Goal: Information Seeking & Learning: Find specific fact

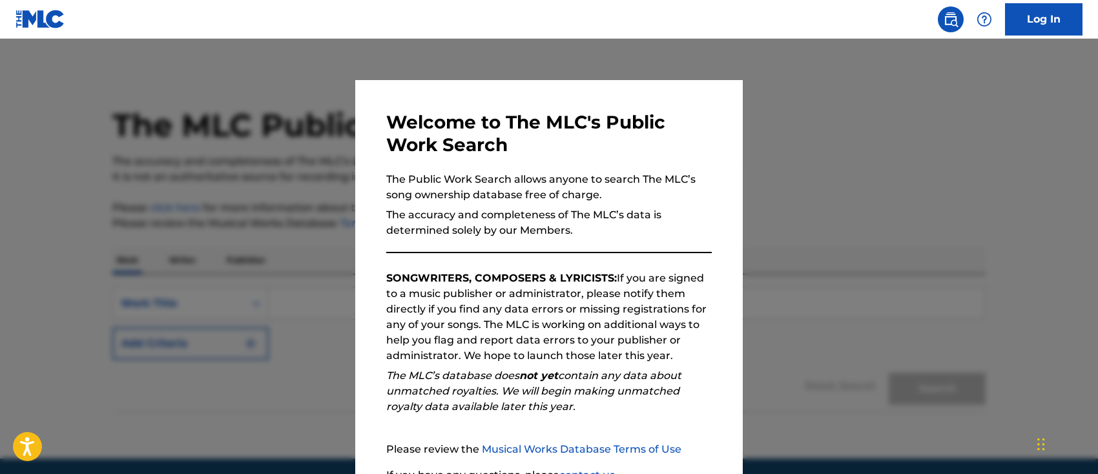
scroll to position [116, 0]
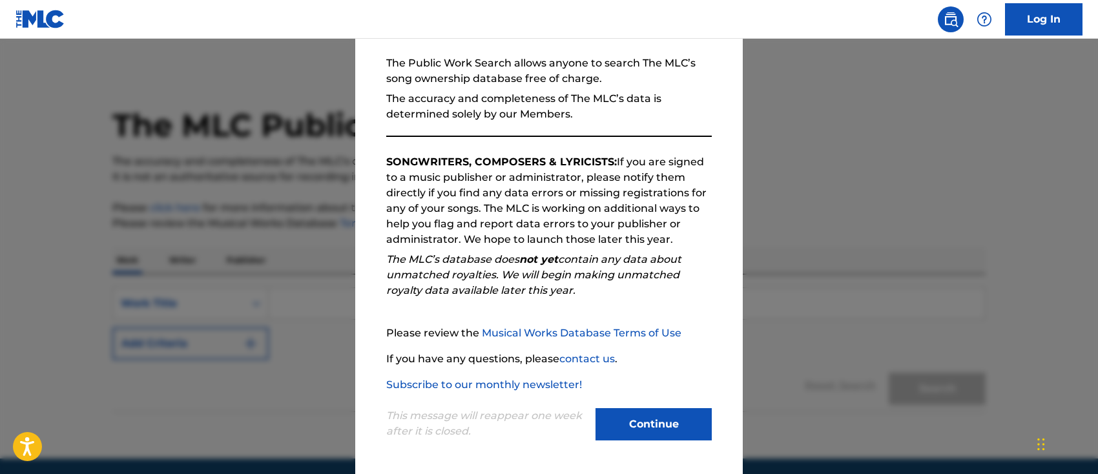
click at [642, 413] on button "Continue" at bounding box center [653, 424] width 116 height 32
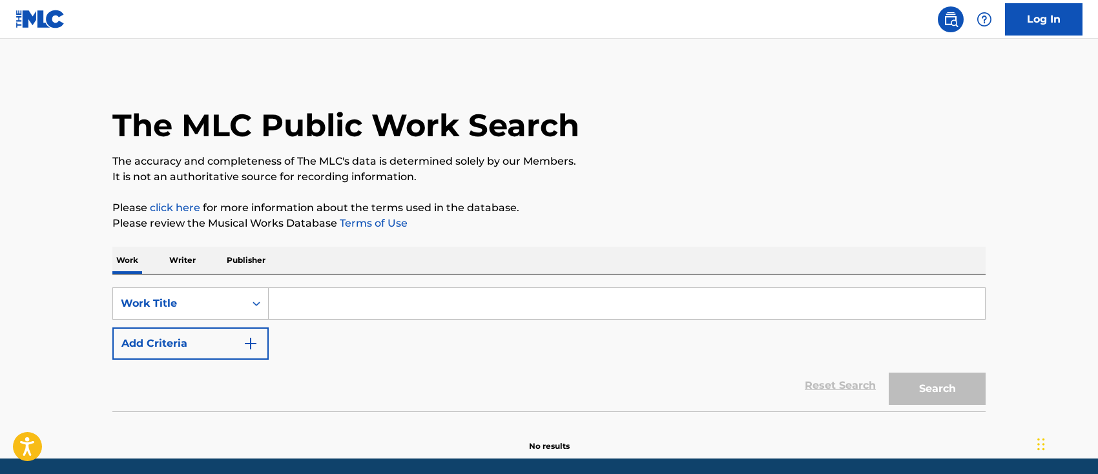
click at [195, 282] on div "SearchWithCriteria199c0a87-77e2-4c16-b4bc-cae8abe6730e Work Title Add Criteria …" at bounding box center [548, 342] width 873 height 137
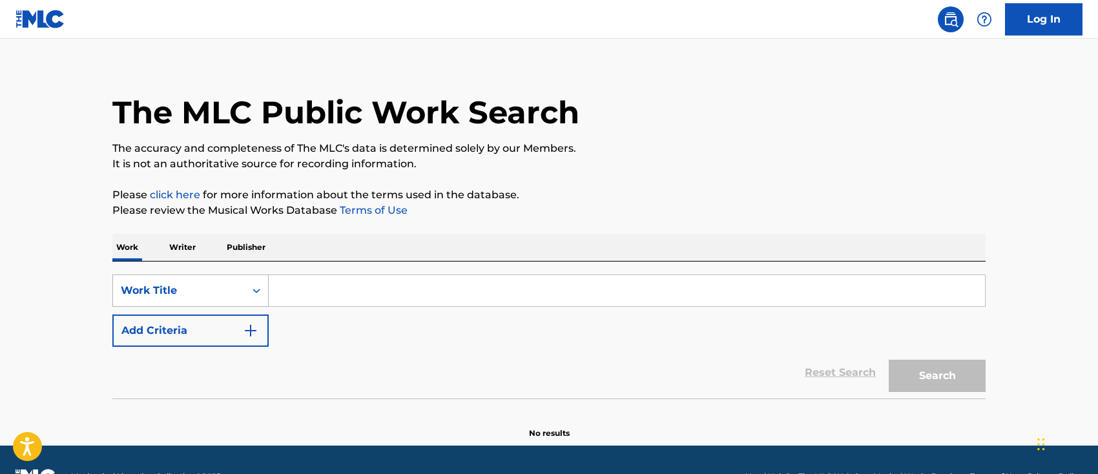
click at [195, 291] on div "Work Title" at bounding box center [190, 290] width 156 height 32
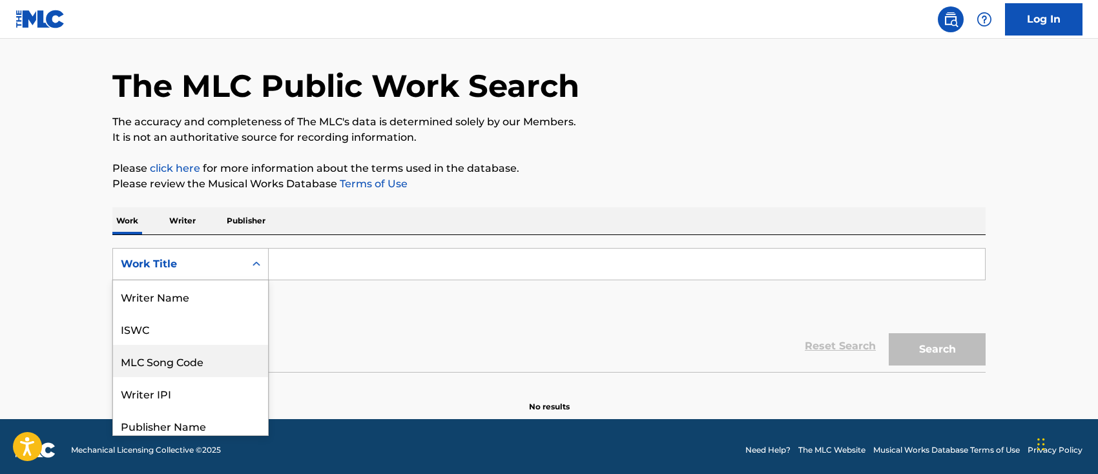
scroll to position [103, 0]
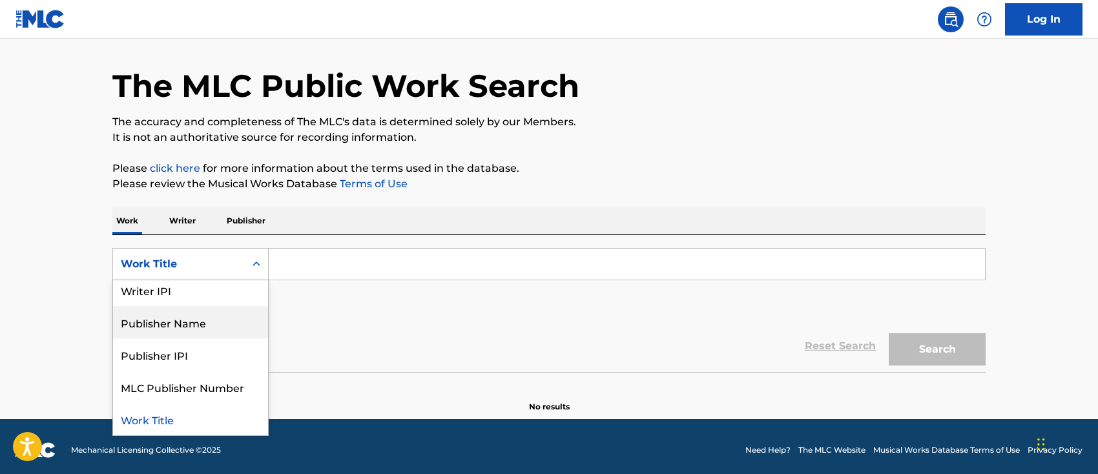
click at [338, 274] on input "Search Form" at bounding box center [627, 264] width 716 height 31
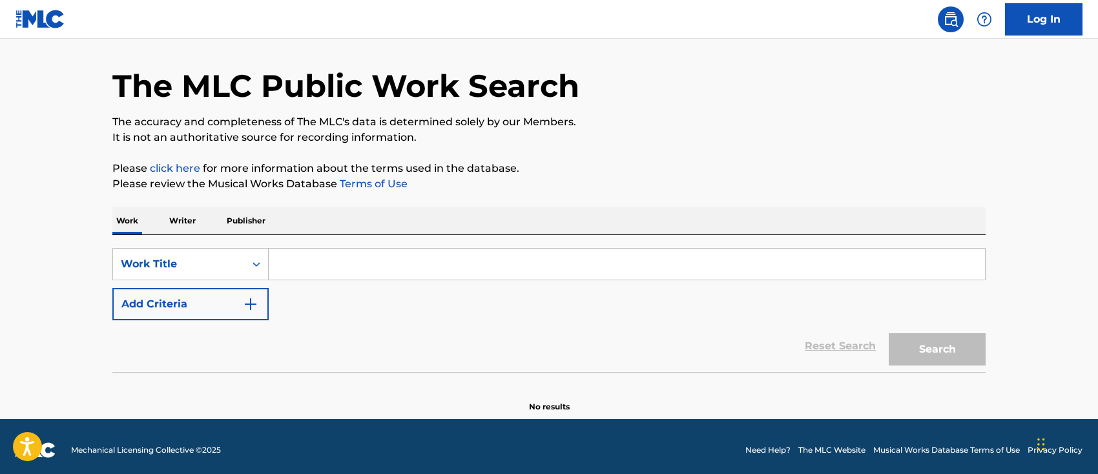
paste input "Paperback Writer"
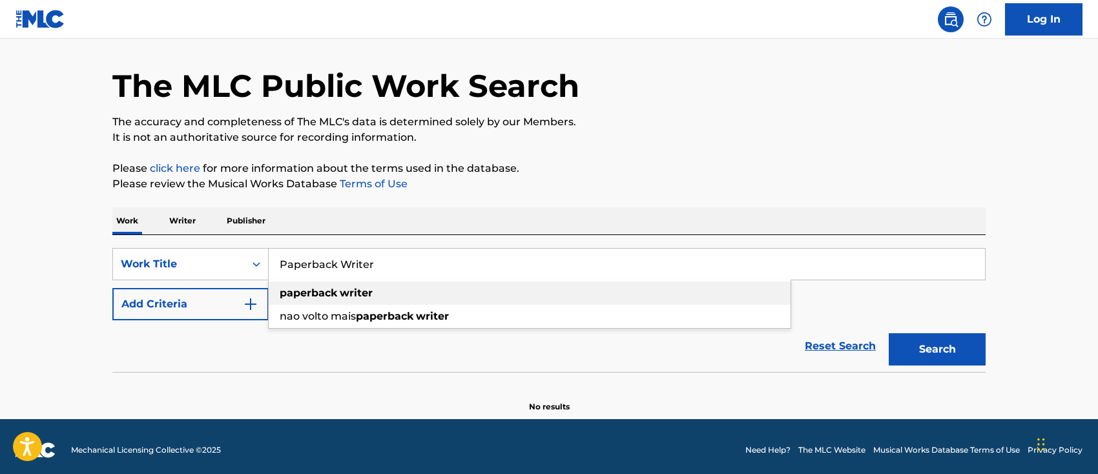
click at [573, 287] on div "paperback writer" at bounding box center [530, 293] width 522 height 23
type input "paperback writer"
click at [920, 356] on button "Search" at bounding box center [936, 349] width 97 height 32
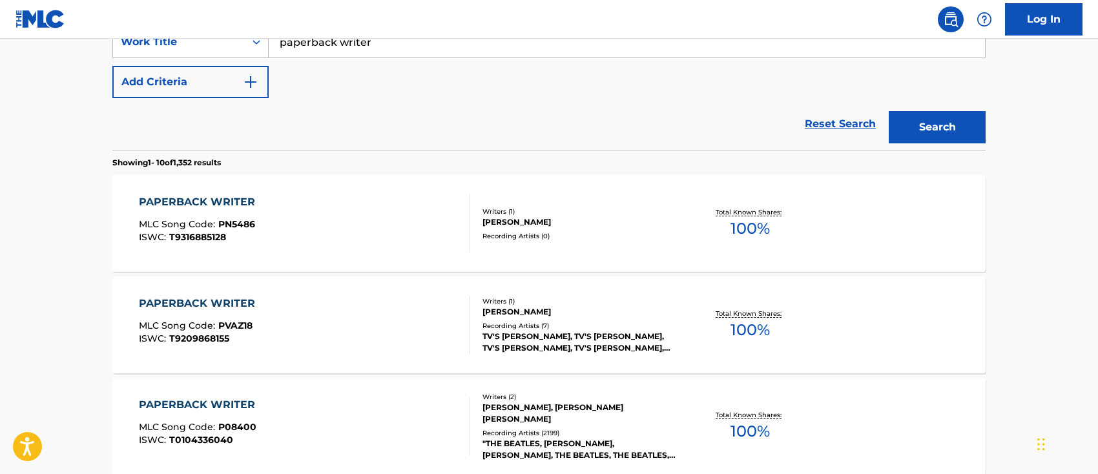
scroll to position [261, 0]
click at [530, 209] on div "Writers ( 1 )" at bounding box center [579, 212] width 195 height 10
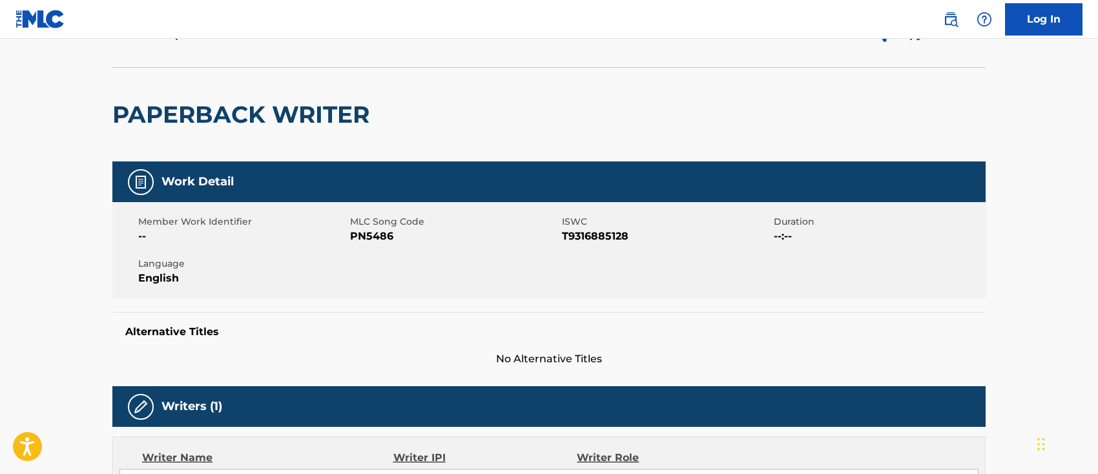
scroll to position [36, 0]
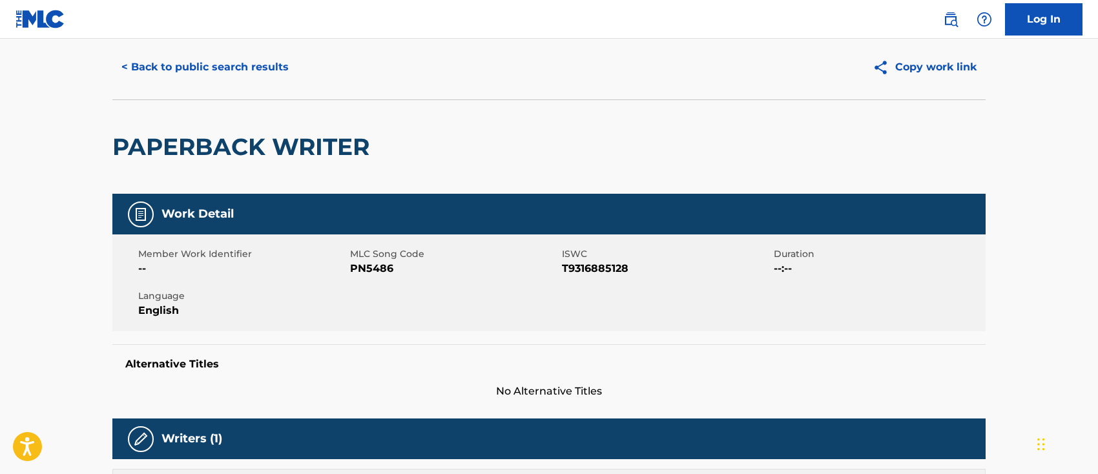
click at [274, 70] on button "< Back to public search results" at bounding box center [204, 67] width 185 height 32
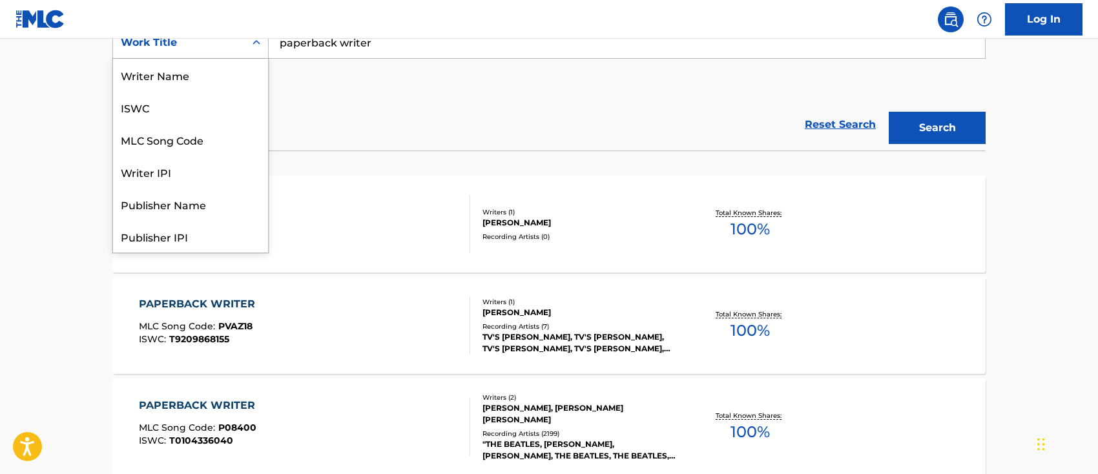
click at [245, 45] on div "Search Form" at bounding box center [256, 42] width 23 height 23
click at [236, 110] on div "ISWC" at bounding box center [190, 107] width 155 height 32
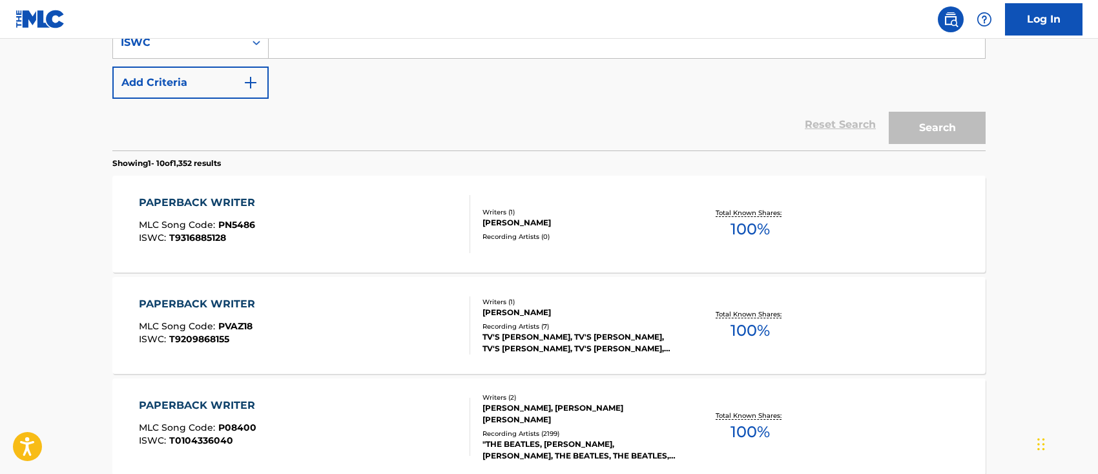
click at [356, 49] on input "Search Form" at bounding box center [627, 42] width 716 height 31
paste input "T-010.463.415-2"
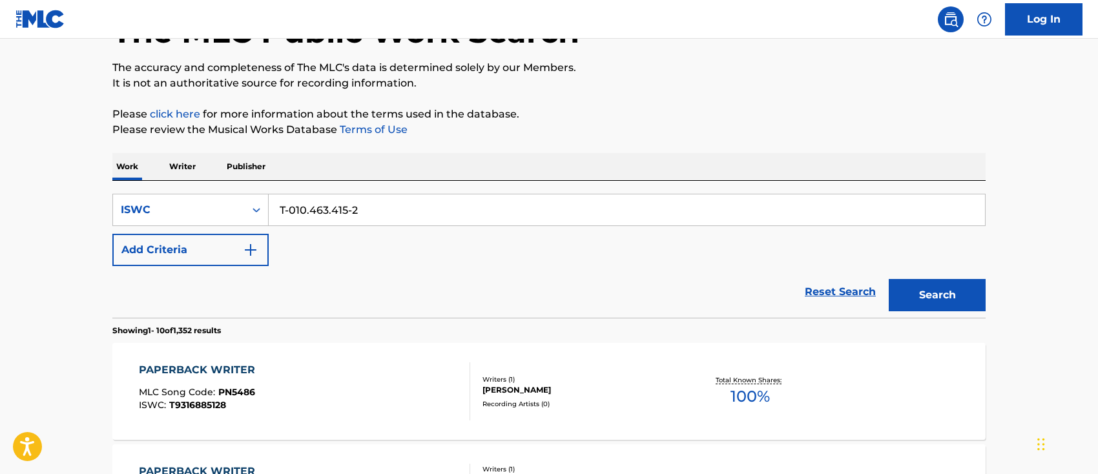
scroll to position [93, 0]
click at [289, 207] on input "T-010.463.415-2" at bounding box center [627, 210] width 716 height 31
click at [888, 280] on button "Search" at bounding box center [936, 296] width 97 height 32
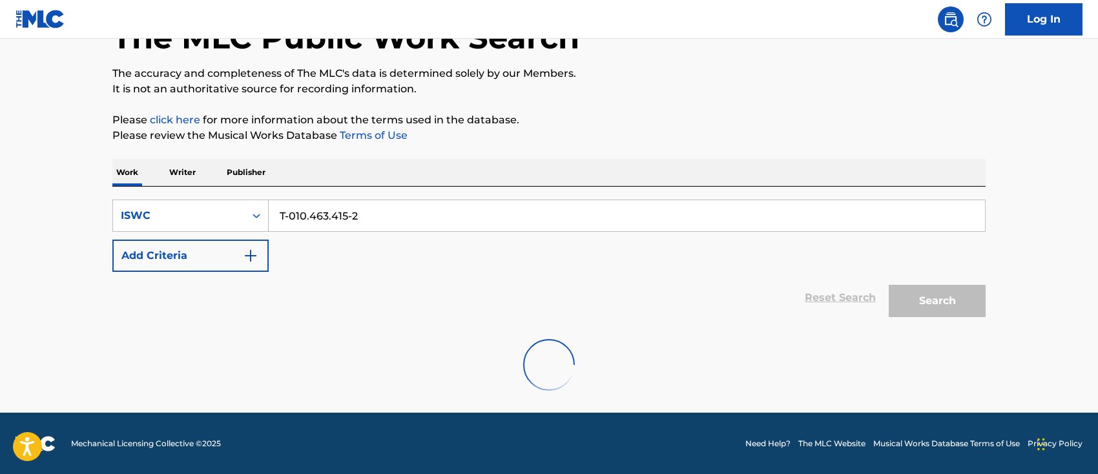
scroll to position [46, 0]
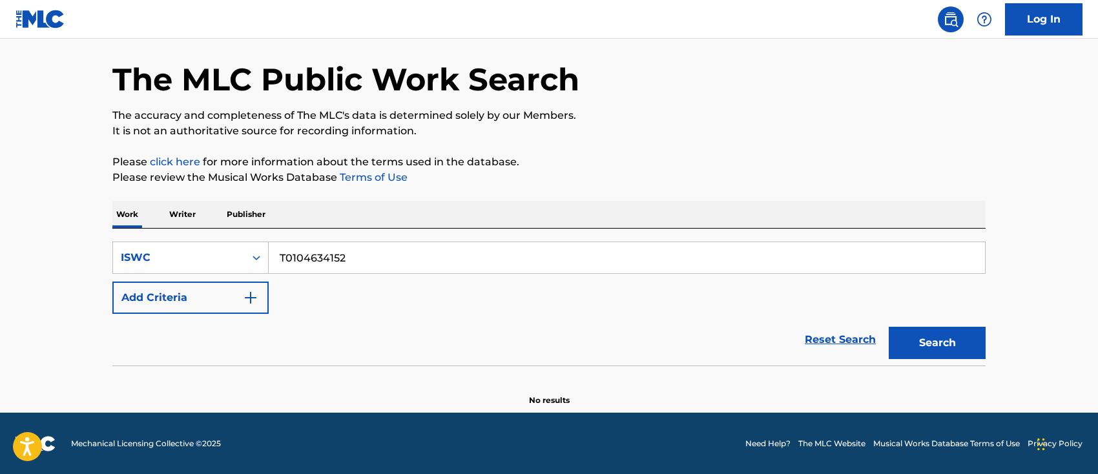
type input "T0104634152"
click at [888, 327] on button "Search" at bounding box center [936, 343] width 97 height 32
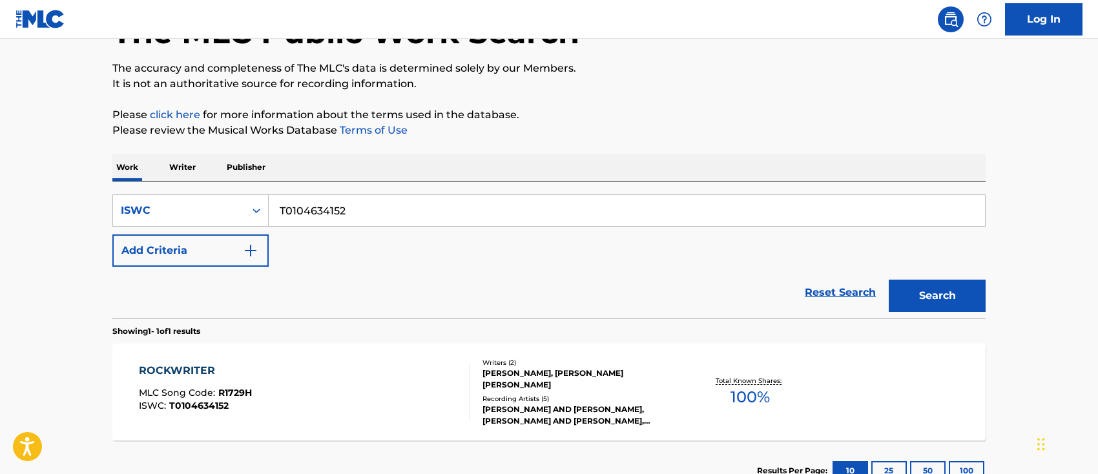
scroll to position [188, 0]
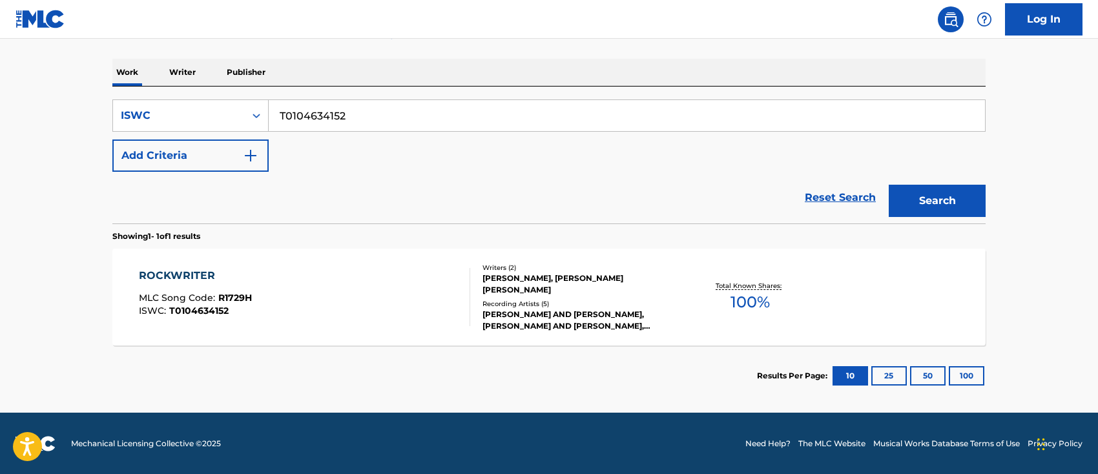
click at [475, 316] on div "Writers ( 2 ) [PERSON_NAME], [PERSON_NAME] [PERSON_NAME] Recording Artists ( 5 …" at bounding box center [573, 297] width 207 height 69
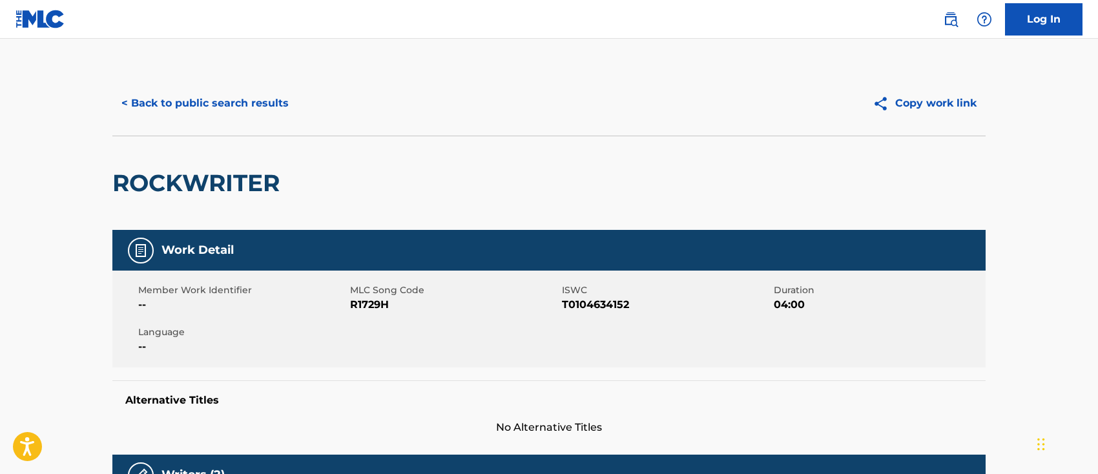
click at [167, 98] on button "< Back to public search results" at bounding box center [204, 103] width 185 height 32
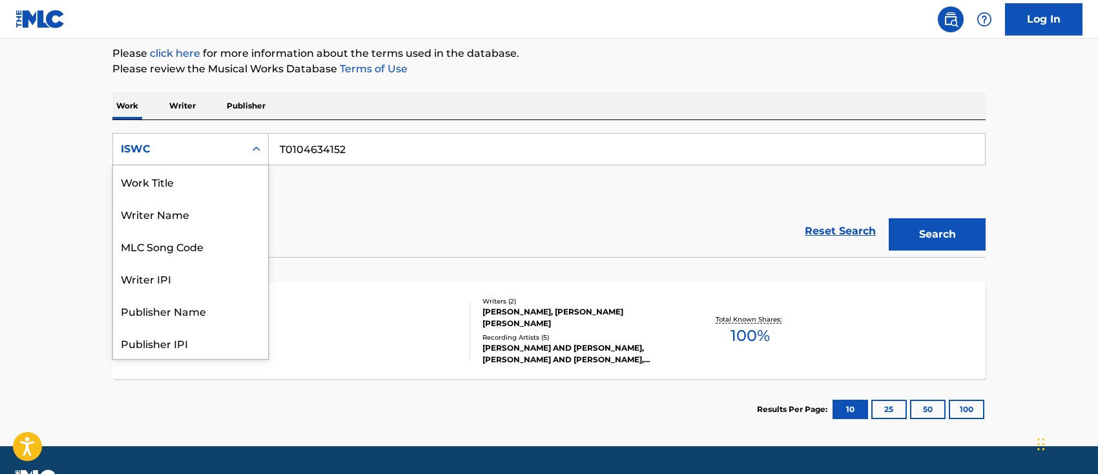
click at [229, 149] on div "ISWC" at bounding box center [179, 148] width 116 height 15
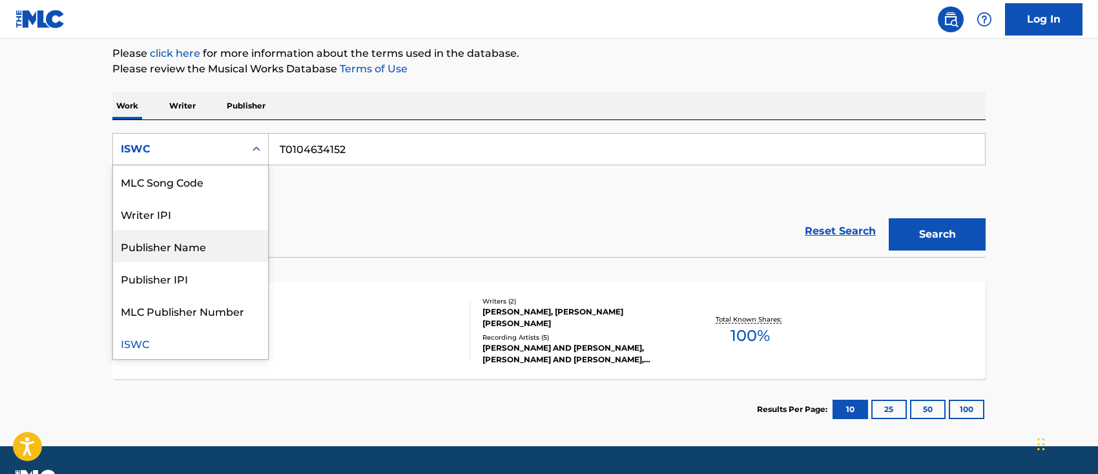
scroll to position [0, 0]
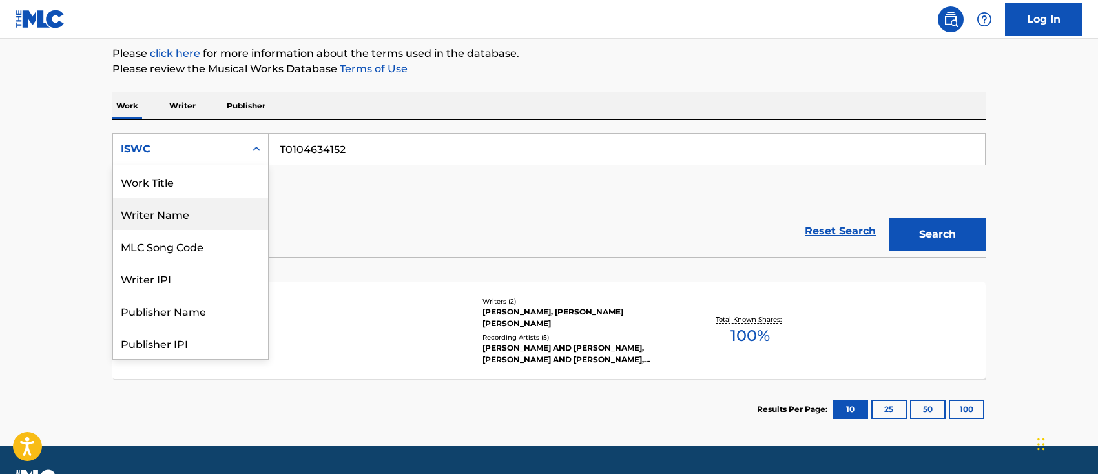
click at [181, 203] on div "Writer Name" at bounding box center [190, 214] width 155 height 32
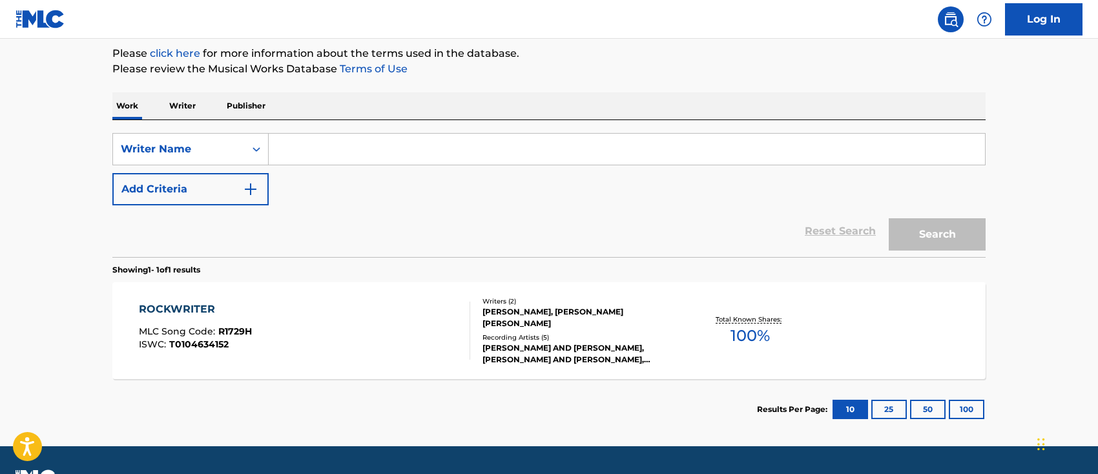
click at [329, 140] on input "Search Form" at bounding box center [627, 149] width 716 height 31
click at [163, 155] on div "Writer Name" at bounding box center [179, 148] width 116 height 15
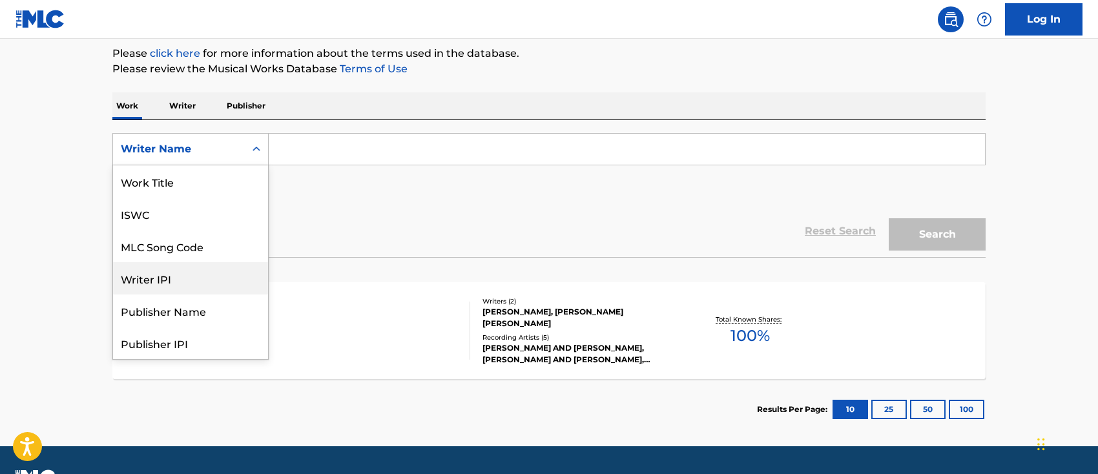
scroll to position [65, 0]
